Goal: Information Seeking & Learning: Understand process/instructions

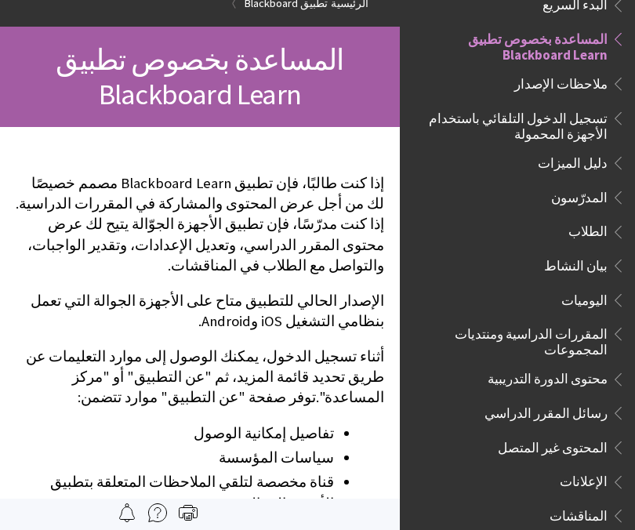
scroll to position [143, 0]
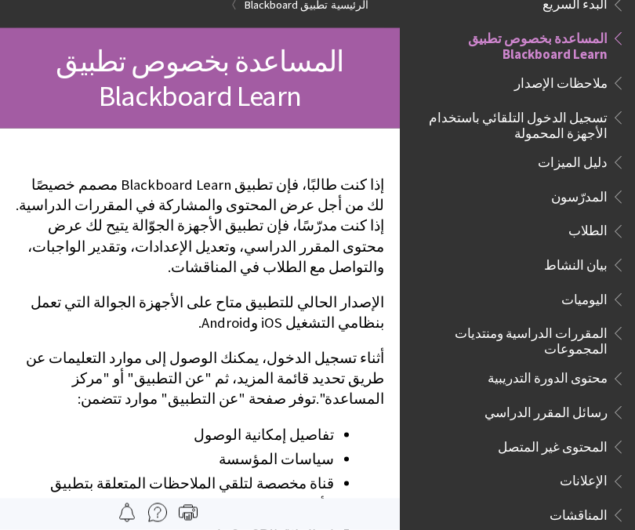
click at [607, 220] on span "Book outline for Blackboard App Help" at bounding box center [615, 229] width 16 height 20
click at [590, 222] on span "الطلاب" at bounding box center [587, 229] width 39 height 21
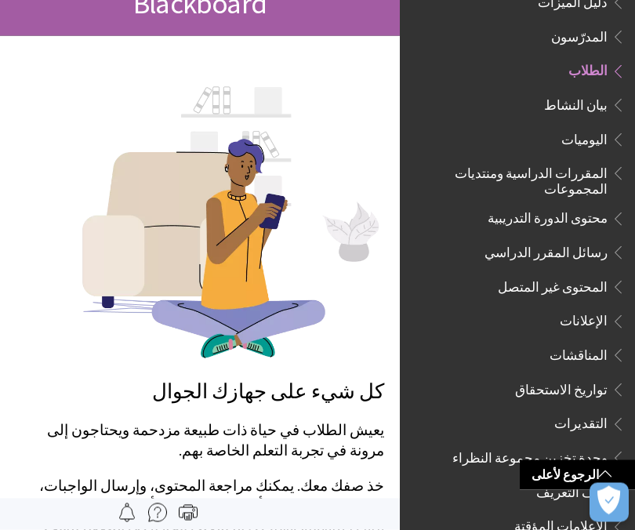
scroll to position [321, 0]
click at [599, 207] on span "محتوى الدورة التدريبية" at bounding box center [547, 217] width 120 height 21
click at [603, 207] on span "محتوى الدورة التدريبية" at bounding box center [547, 217] width 120 height 21
